Goal: Information Seeking & Learning: Understand process/instructions

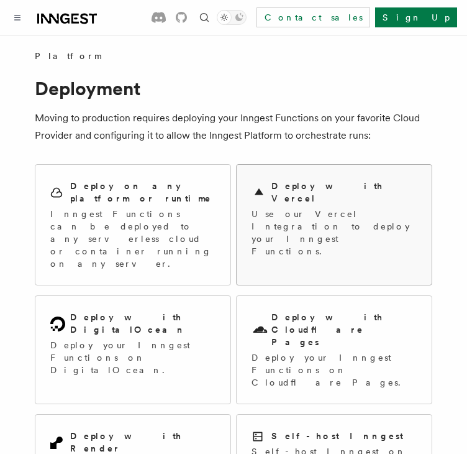
click at [345, 208] on p "Use our Vercel Integration to deploy your Inngest Functions." at bounding box center [334, 233] width 165 height 50
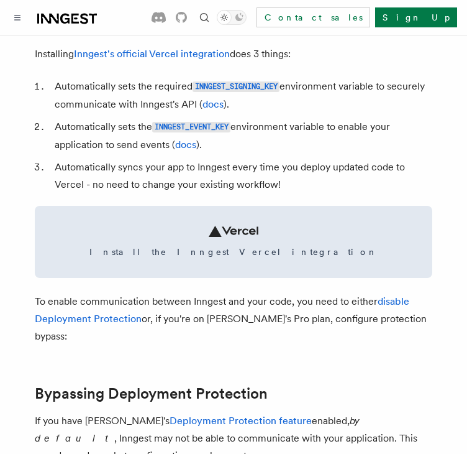
scroll to position [621, 0]
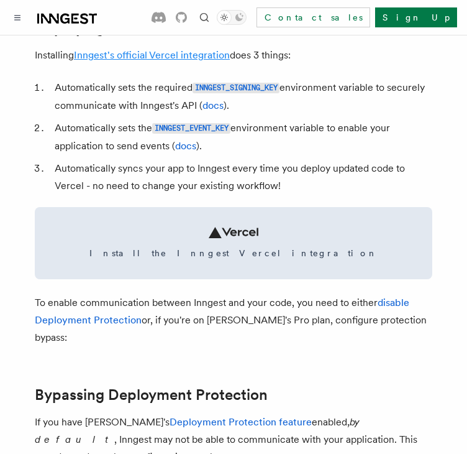
click at [177, 61] on link "Inngest's official Vercel integration" at bounding box center [152, 55] width 156 height 12
click at [178, 61] on link "Inngest's official Vercel integration" at bounding box center [152, 55] width 156 height 12
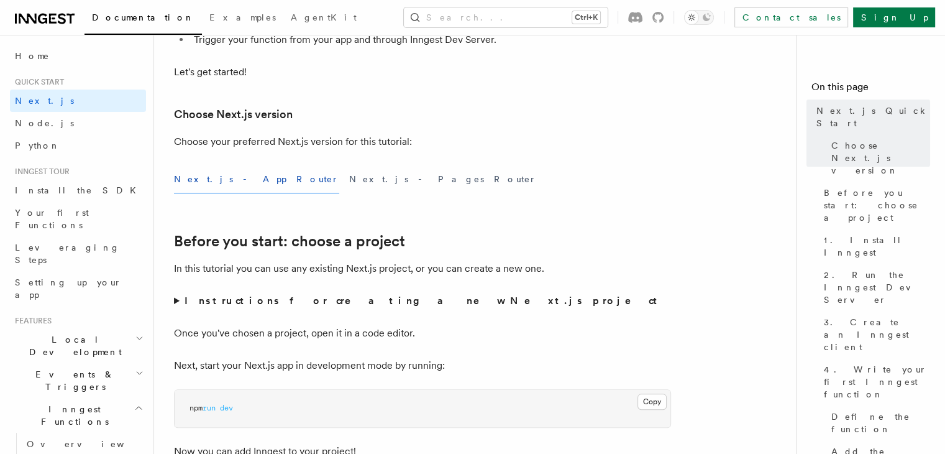
scroll to position [243, 0]
click at [99, 328] on h2 "Local Development" at bounding box center [78, 345] width 136 height 35
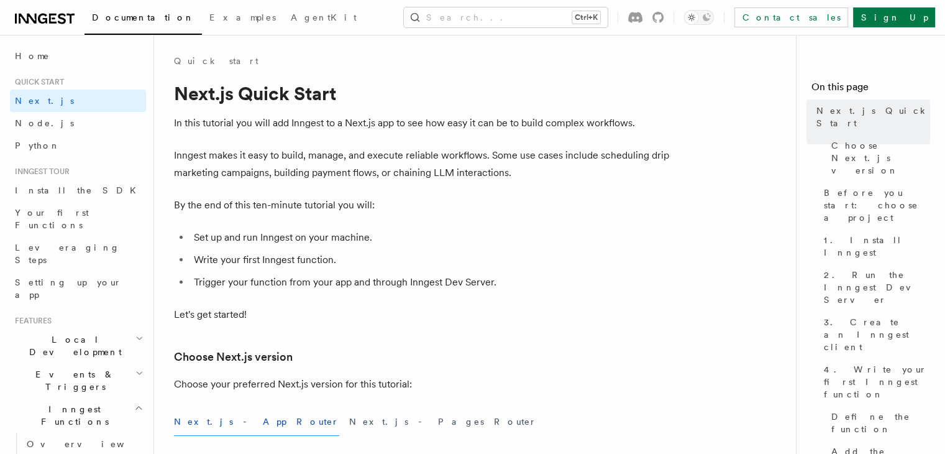
click at [41, 21] on icon at bounding box center [45, 18] width 60 height 15
